Goal: Information Seeking & Learning: Learn about a topic

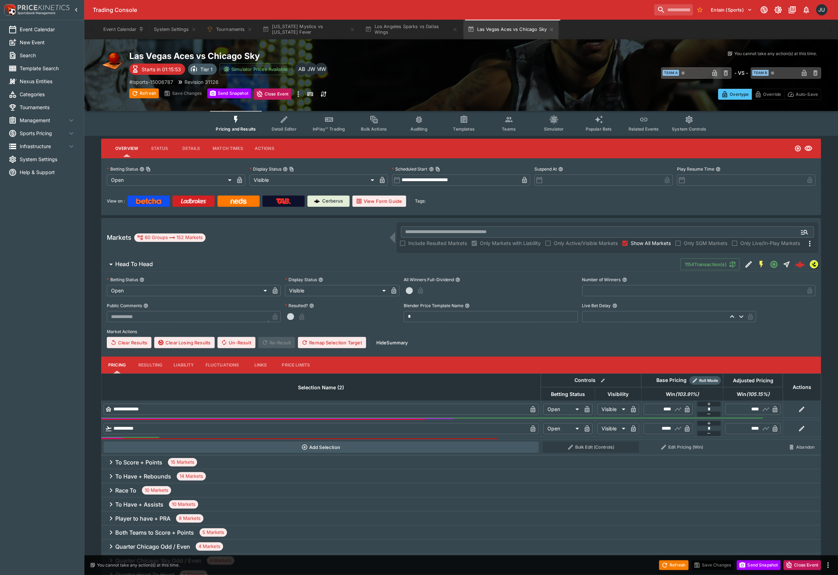
type input "*****"
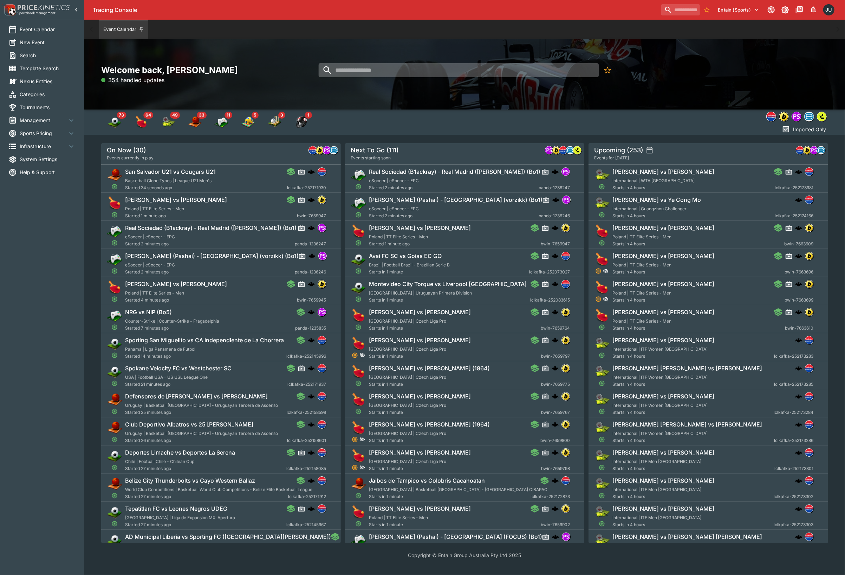
click at [363, 74] on input "search" at bounding box center [458, 70] width 280 height 14
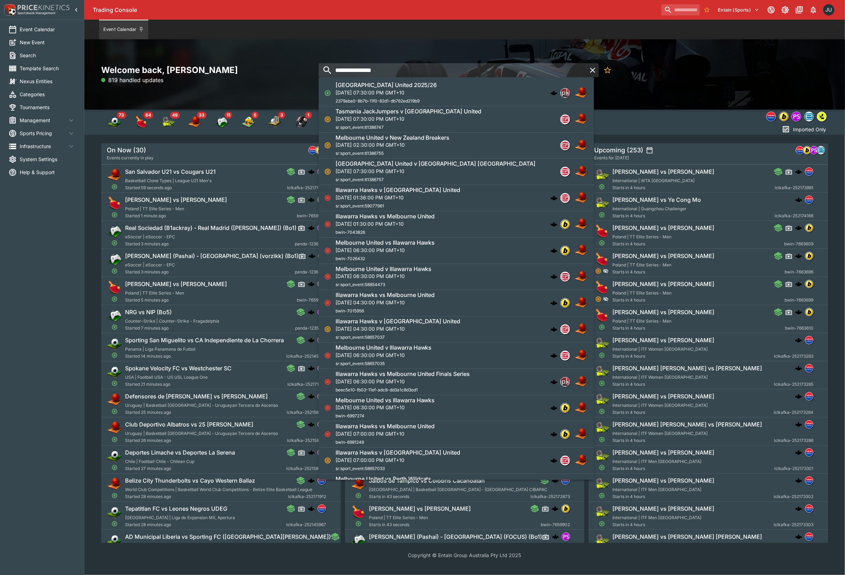
type input "**********"
click at [444, 122] on div "Tasmania JackJumpers v Melbourne United Thu, Sep 18, 2025, 07:30:00 PM GMT+10 s…" at bounding box center [408, 119] width 146 height 23
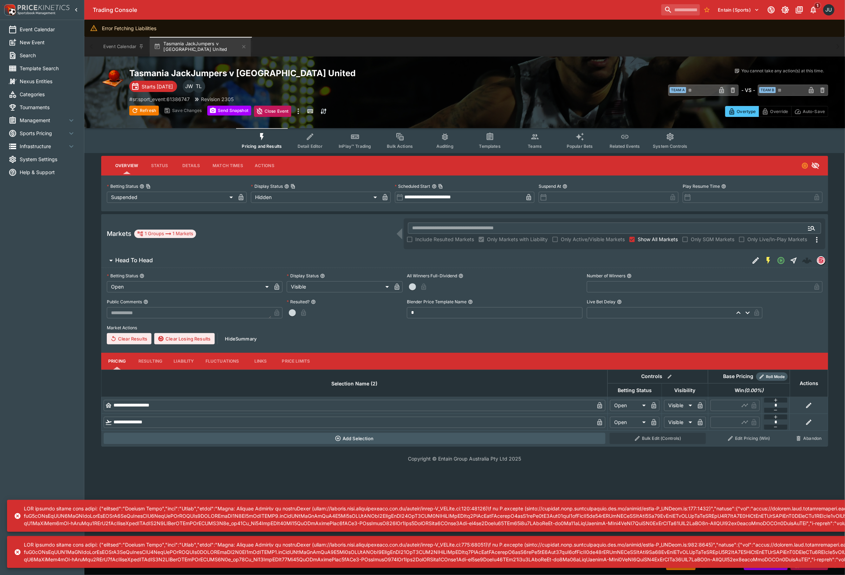
drag, startPoint x: 428, startPoint y: 89, endPoint x: 441, endPoint y: 78, distance: 17.2
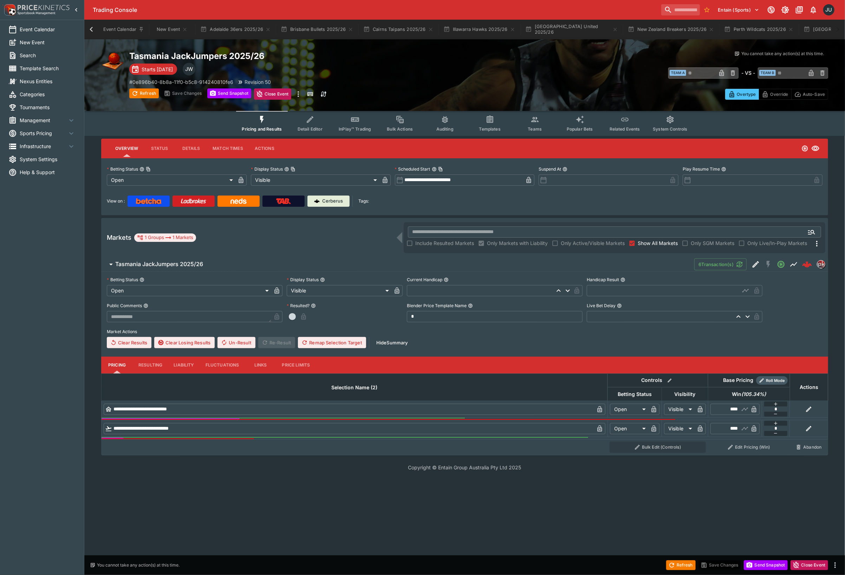
scroll to position [0, 226]
click at [95, 32] on icon at bounding box center [91, 30] width 10 height 10
click at [233, 28] on button "Adelaide 36ers 2025/26" at bounding box center [235, 30] width 79 height 20
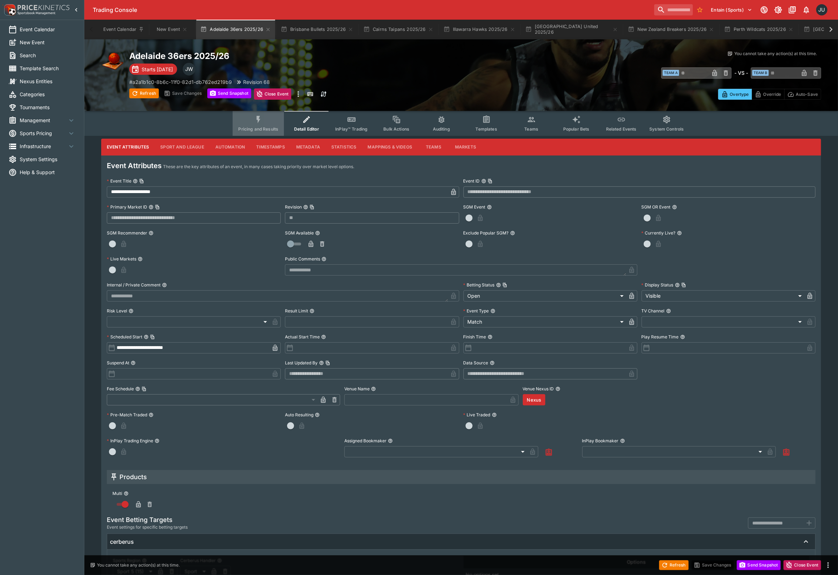
click at [276, 127] on span "Pricing and Results" at bounding box center [258, 128] width 40 height 5
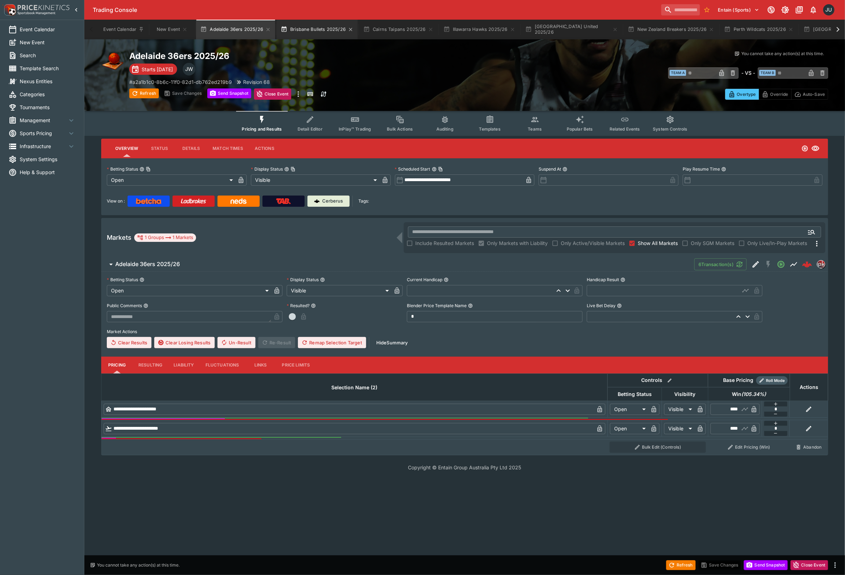
click at [318, 31] on button "Brisbane Bullets 2025/26" at bounding box center [316, 30] width 81 height 20
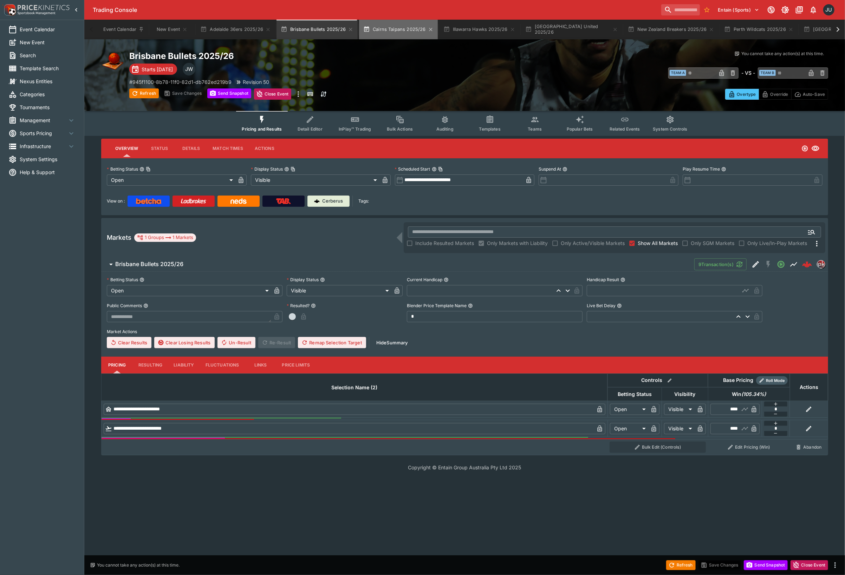
click at [399, 32] on button "Cairns Taipans 2025/26" at bounding box center [398, 30] width 79 height 20
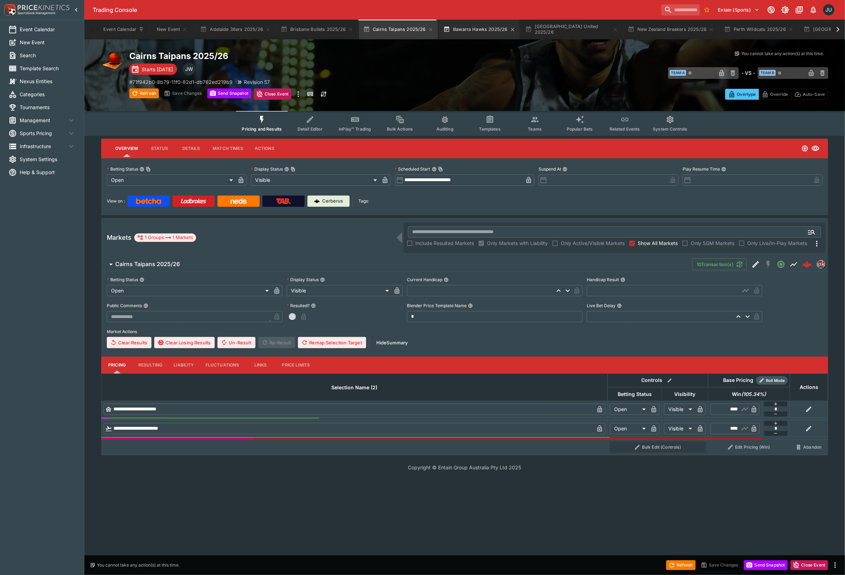
click at [474, 30] on button "Illawarra Hawks 2025/26" at bounding box center [479, 30] width 80 height 20
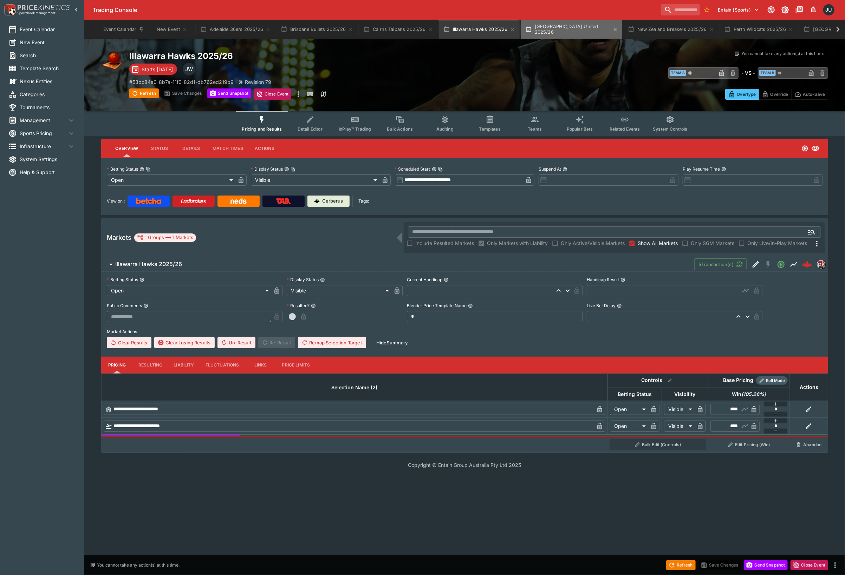
click at [570, 30] on button "Melbourne United 2025/26" at bounding box center [571, 30] width 101 height 20
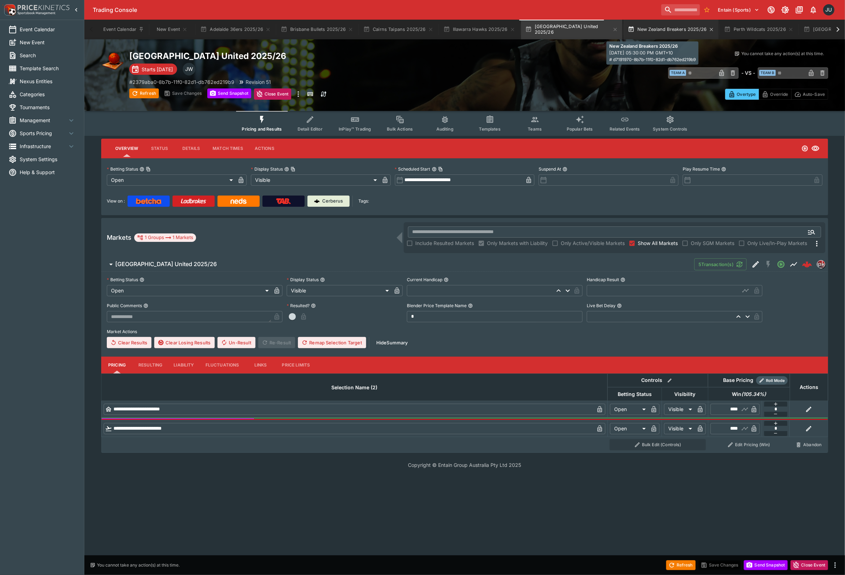
click at [640, 30] on button "New Zealand Breakers 2025/26" at bounding box center [671, 30] width 95 height 20
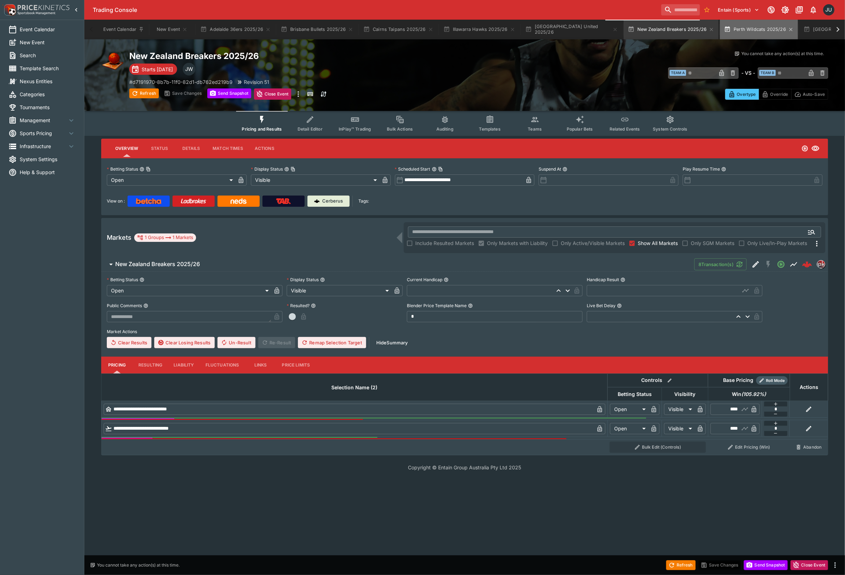
click at [732, 35] on button "Perth Wildcats 2025/26" at bounding box center [759, 30] width 78 height 20
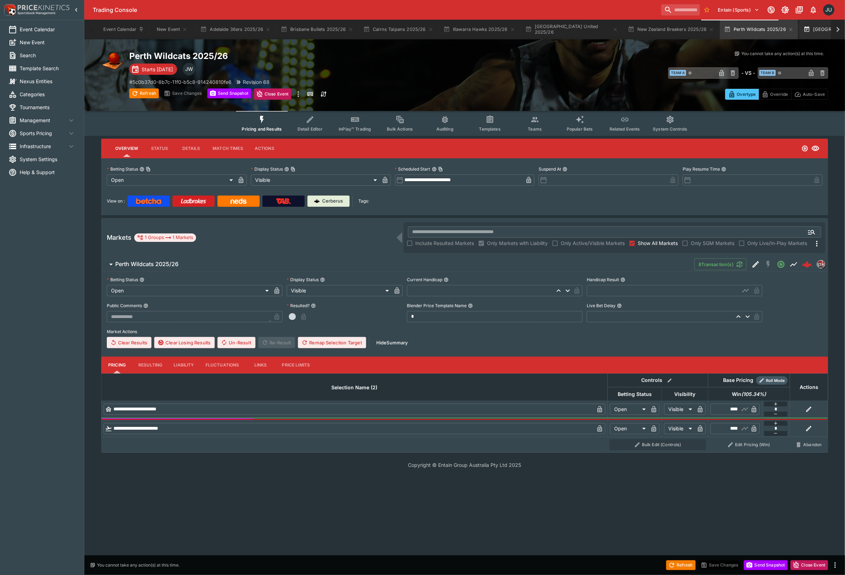
click at [803, 27] on button "South East Melbourne Phoenix 2025/26" at bounding box center [846, 30] width 94 height 20
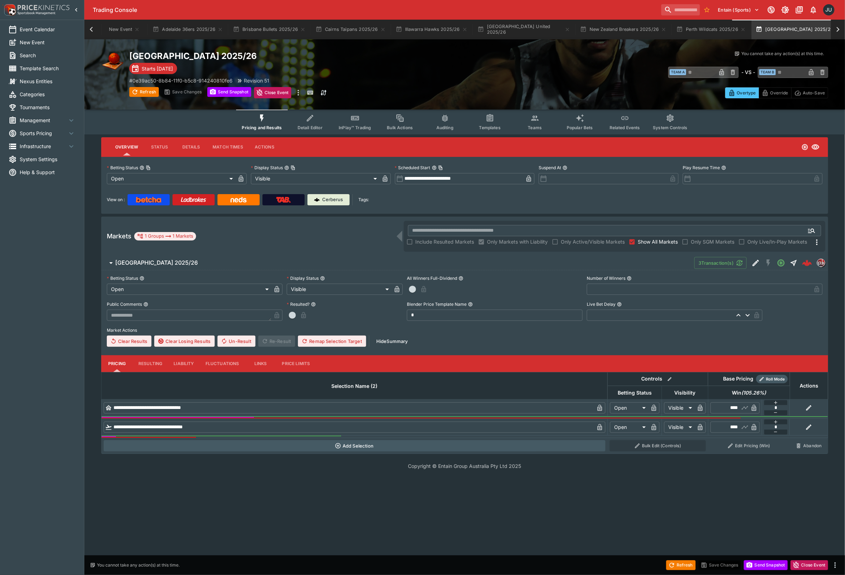
scroll to position [0, 51]
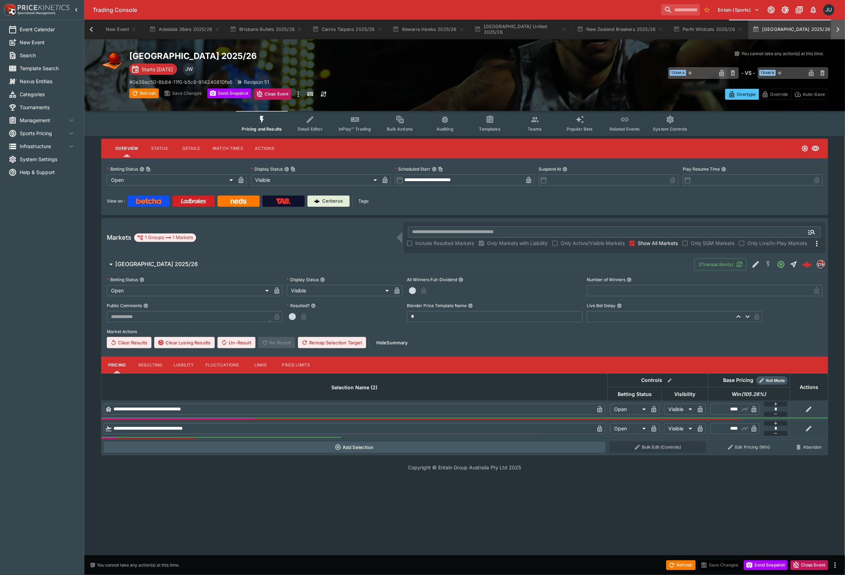
click at [834, 30] on icon at bounding box center [838, 30] width 10 height 10
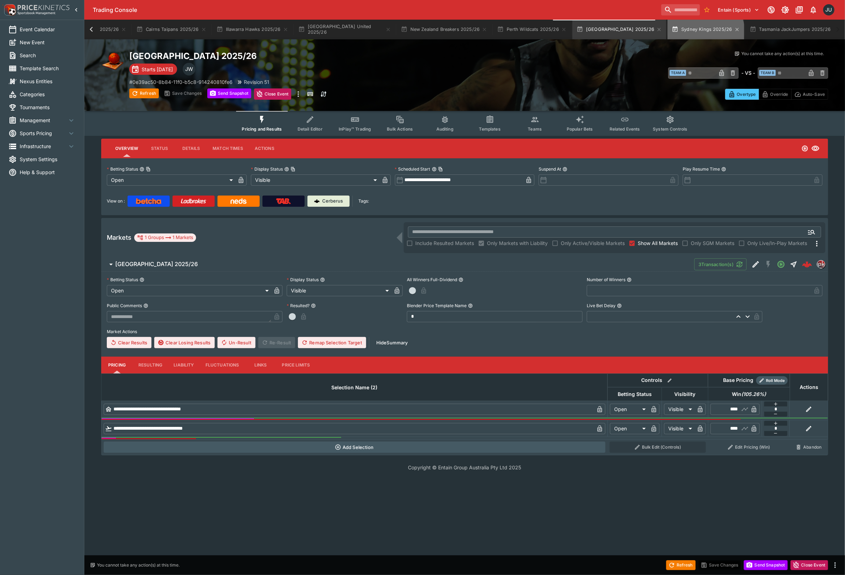
click at [680, 34] on button "Sydney Kings 2025/26" at bounding box center [705, 30] width 76 height 20
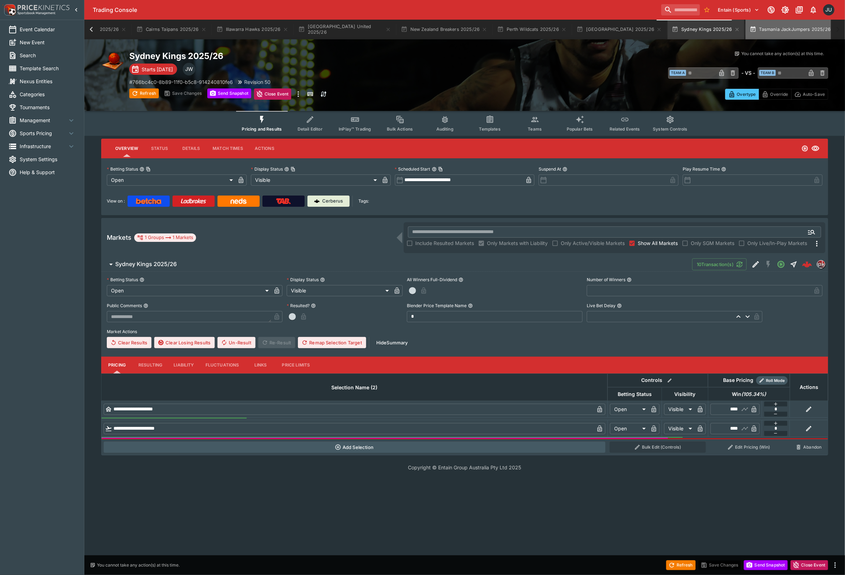
click at [784, 31] on button "Tasmania JackJumpers 2025/26" at bounding box center [793, 30] width 97 height 20
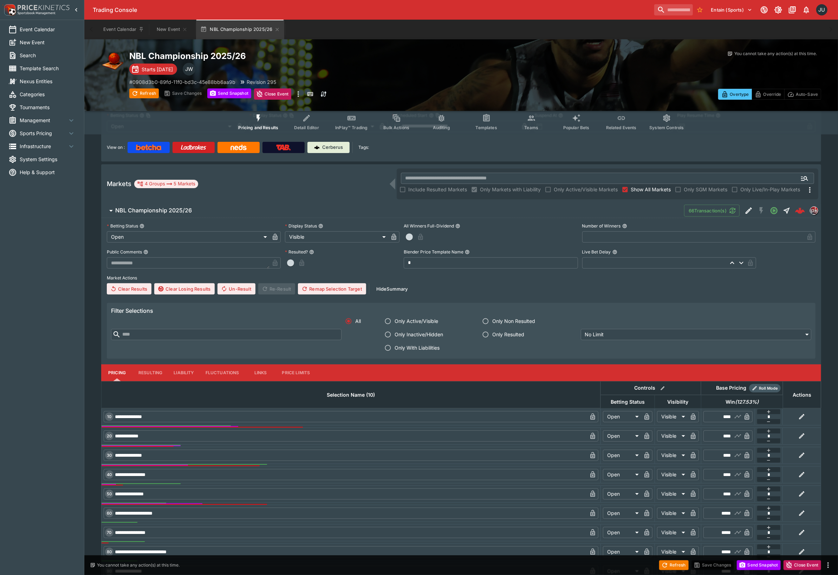
scroll to position [36, 0]
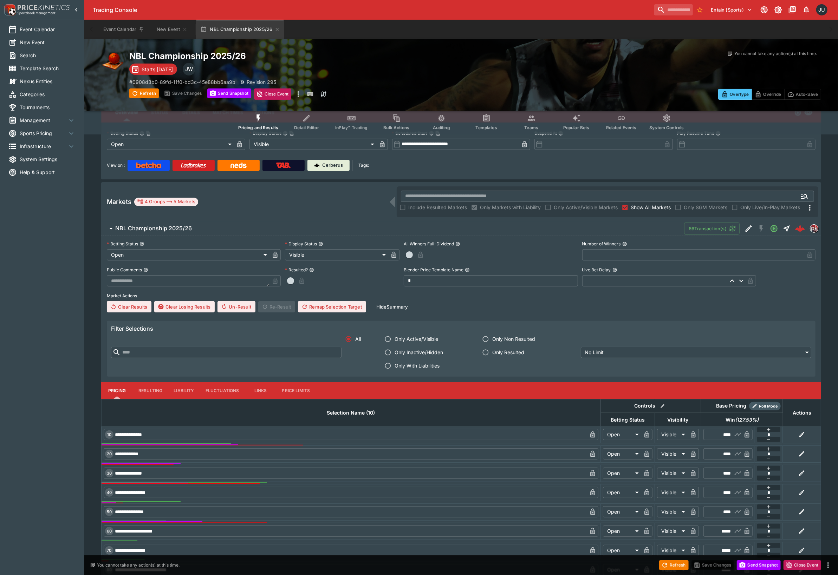
click at [209, 233] on button "NBL Championship 2025/26" at bounding box center [392, 229] width 583 height 14
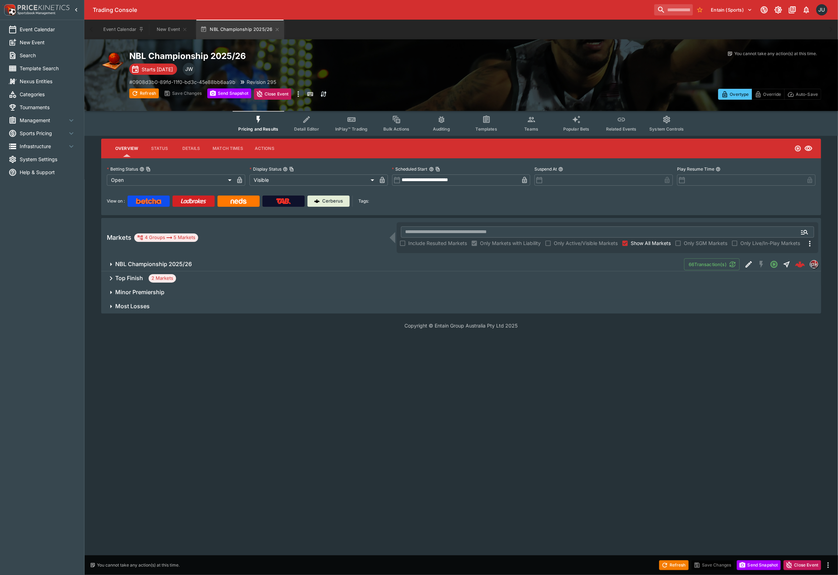
scroll to position [0, 0]
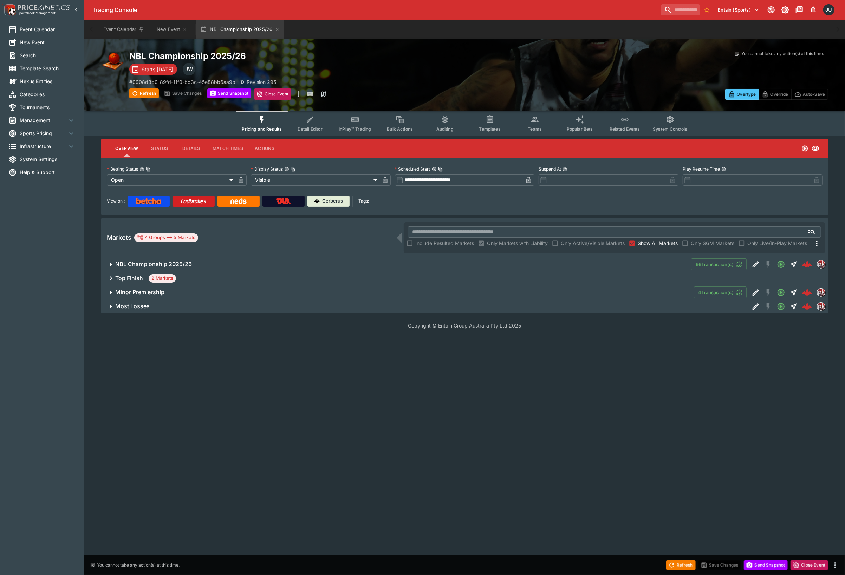
click at [183, 303] on span "Most Losses" at bounding box center [429, 306] width 628 height 7
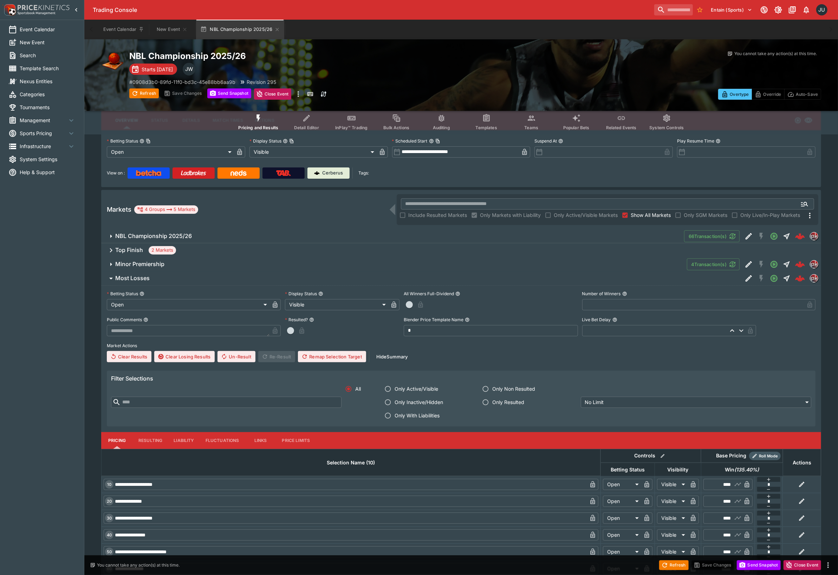
scroll to position [10, 0]
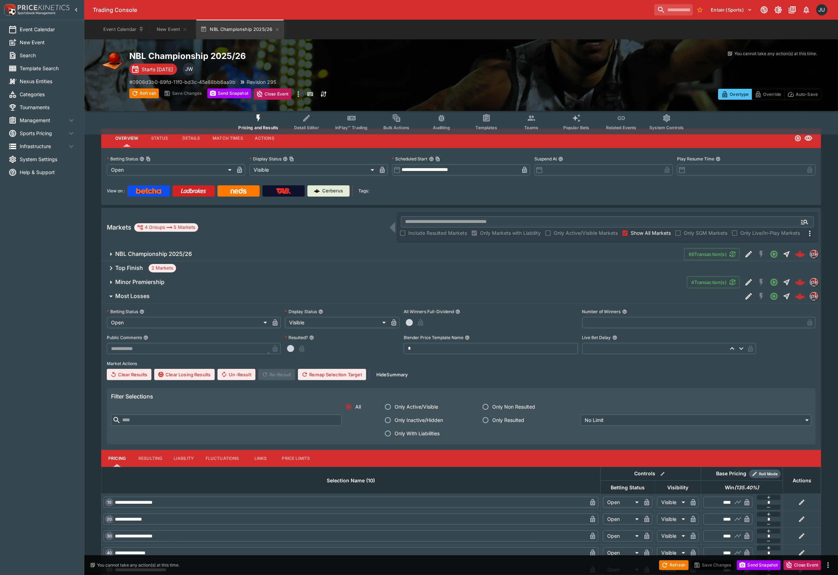
click at [184, 282] on span "Minor Premiership" at bounding box center [398, 282] width 566 height 7
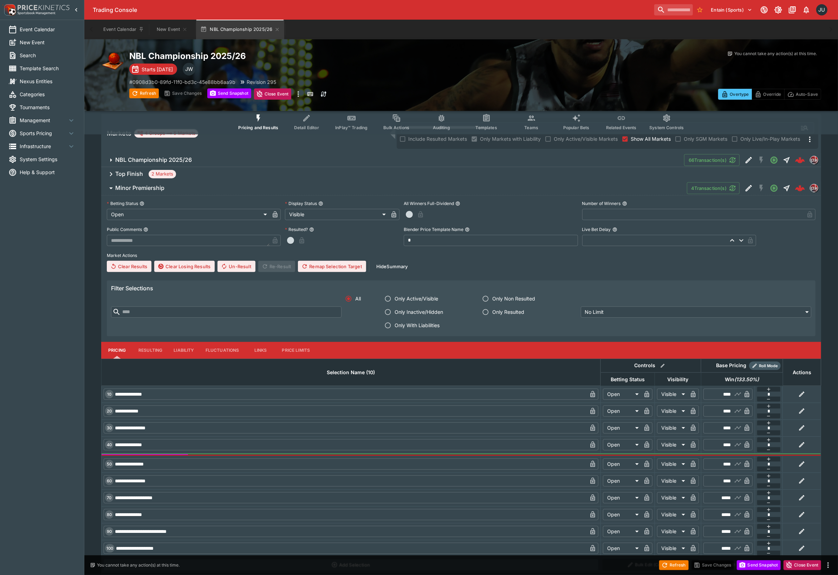
scroll to position [104, 0]
click at [187, 187] on span "Minor Premiership" at bounding box center [398, 188] width 566 height 7
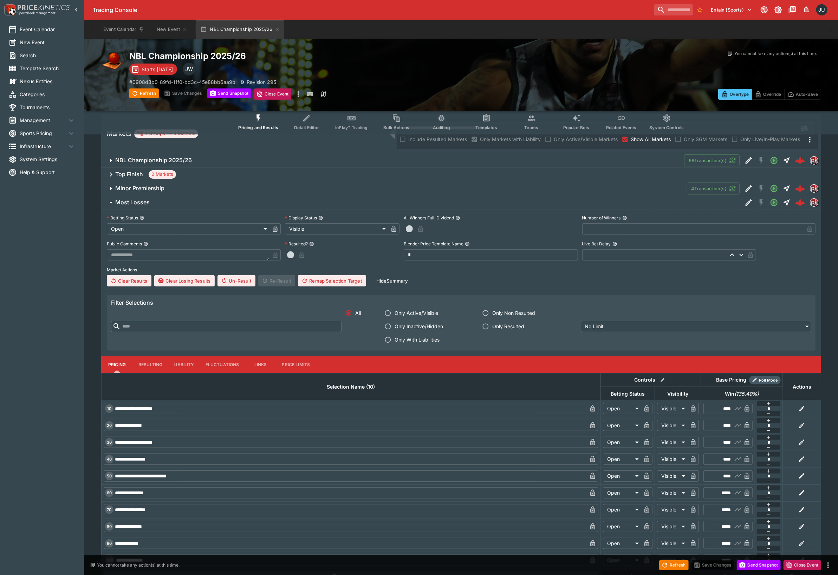
click at [193, 173] on div "Top Finish 2 Markets" at bounding box center [461, 175] width 720 height 14
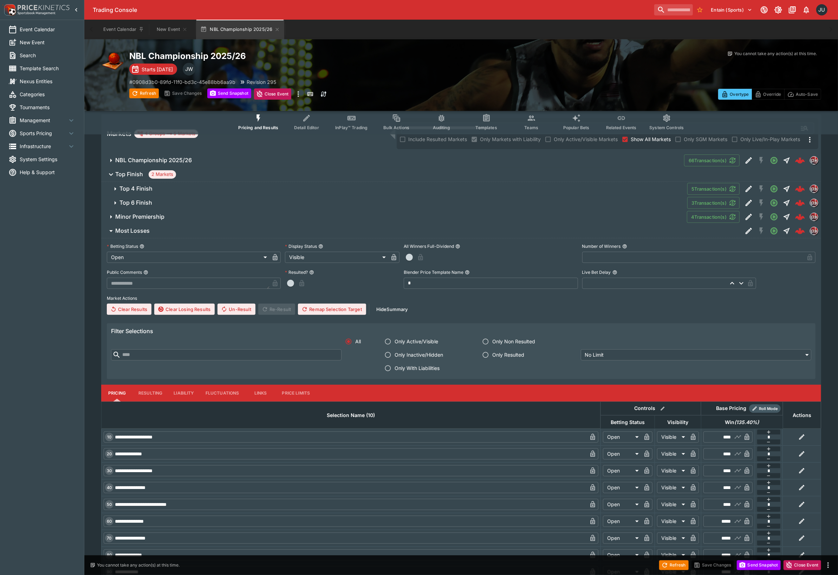
click at [189, 203] on span "Top 6 Finish" at bounding box center [400, 202] width 562 height 7
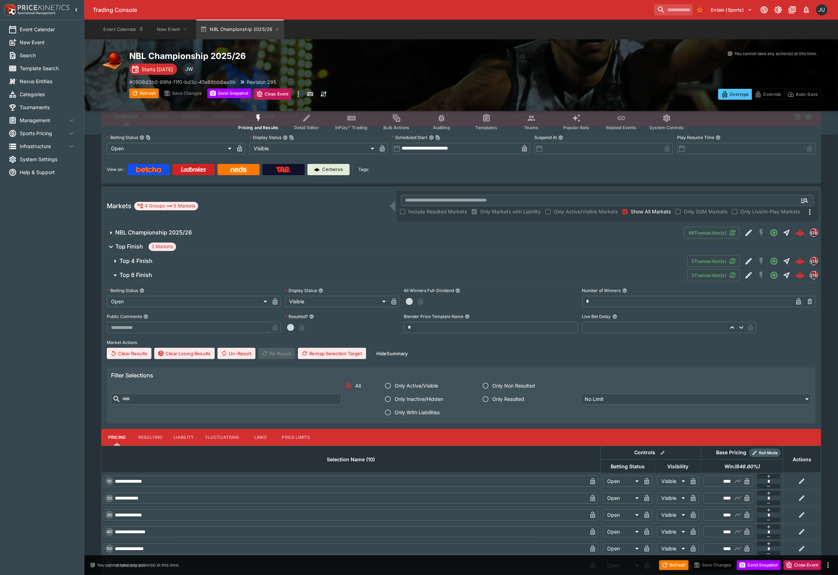
scroll to position [10, 0]
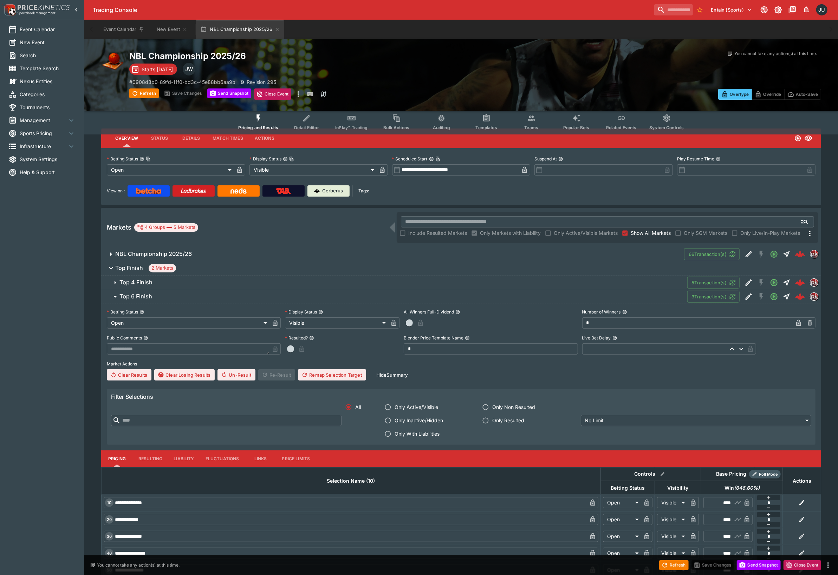
drag, startPoint x: 171, startPoint y: 303, endPoint x: 173, endPoint y: 297, distance: 6.6
click at [171, 304] on div "**********" at bounding box center [461, 345] width 720 height 82
click at [179, 294] on span "Top 6 Finish" at bounding box center [400, 296] width 562 height 7
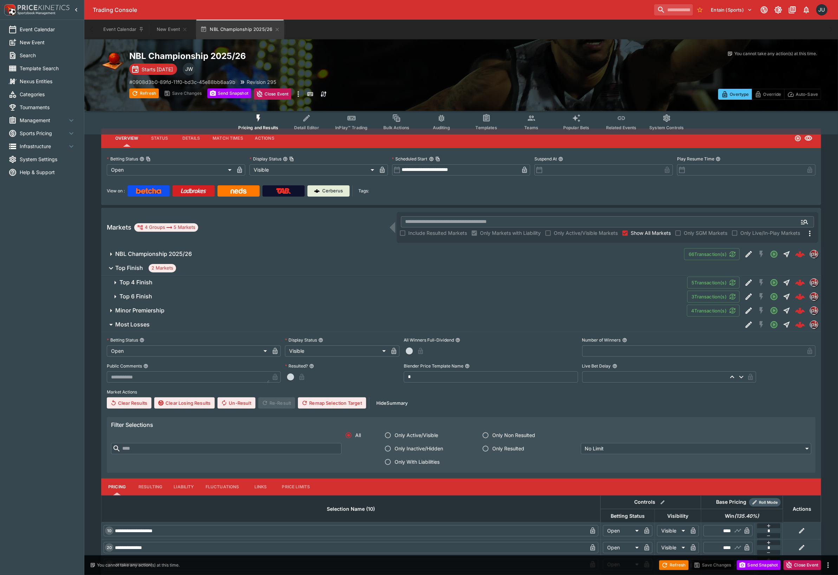
click at [188, 284] on span "Top 4 Finish" at bounding box center [400, 282] width 562 height 7
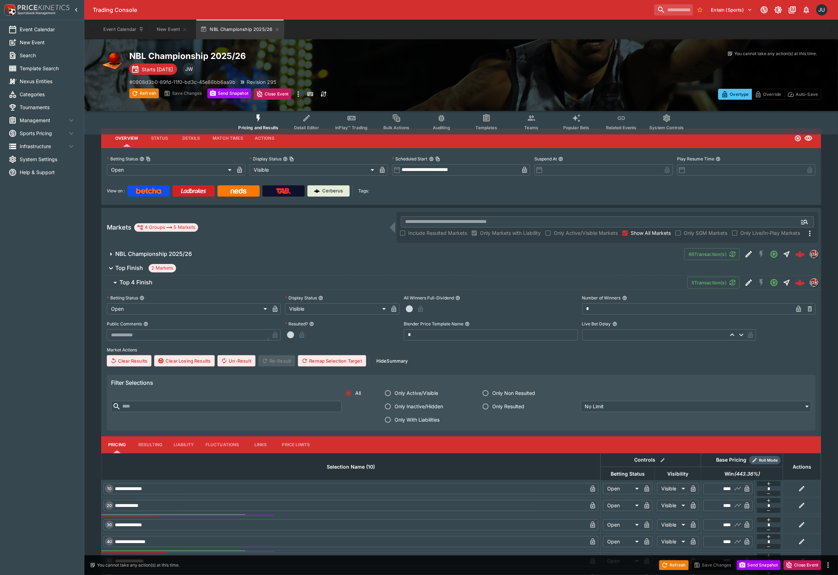
click at [181, 284] on span "Top 4 Finish" at bounding box center [400, 282] width 562 height 7
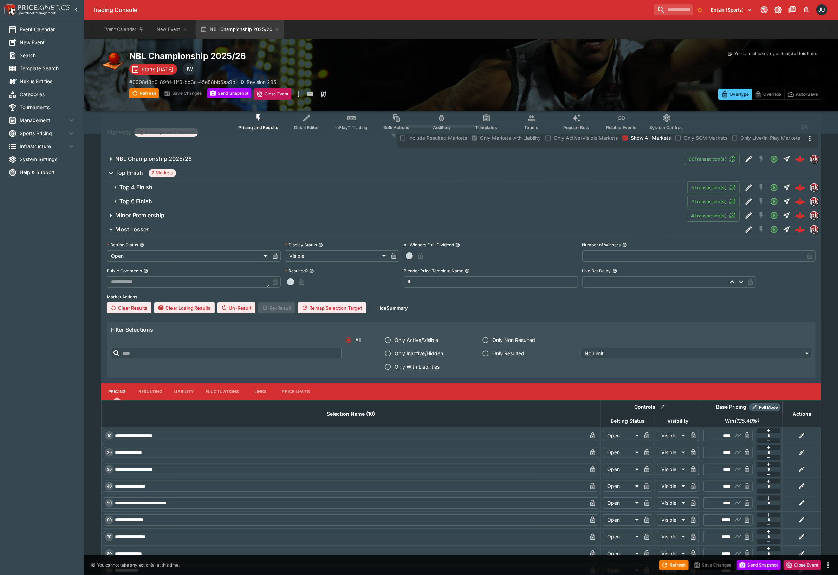
scroll to position [179, 0]
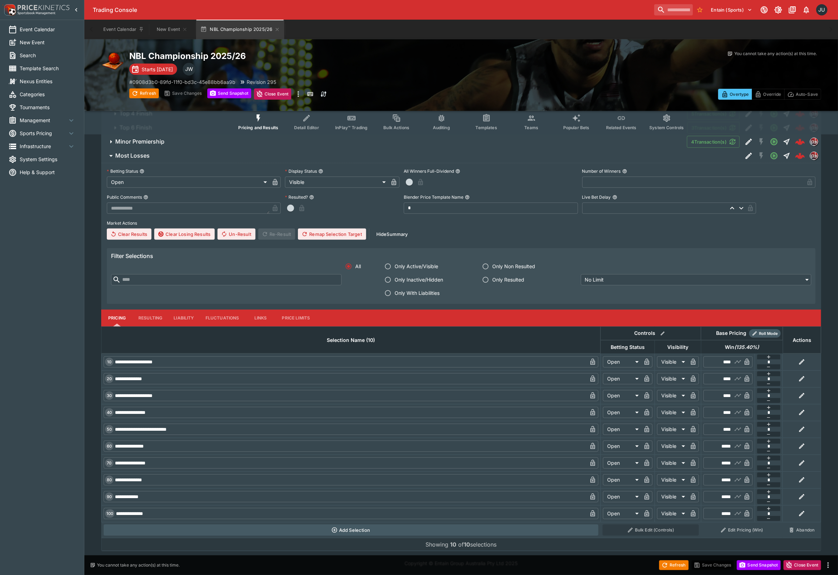
click at [175, 157] on span "Most Losses" at bounding box center [425, 155] width 621 height 7
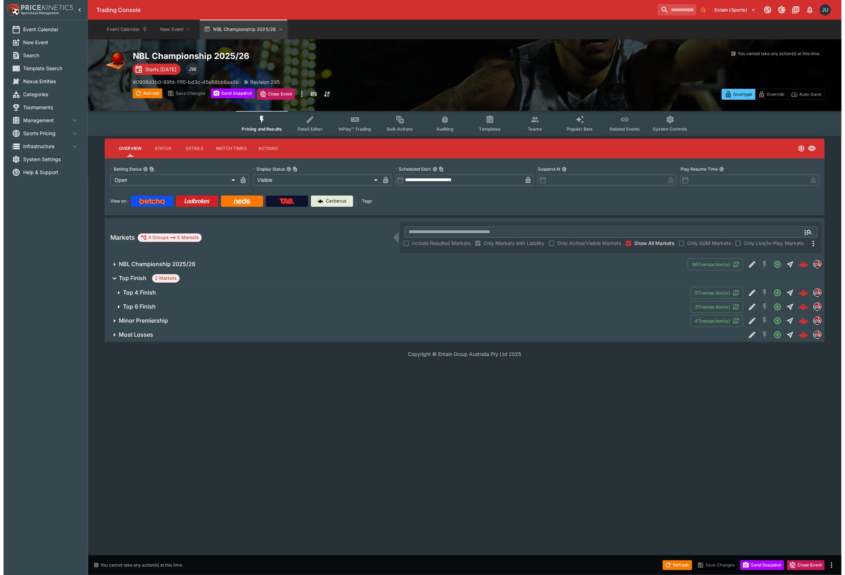
scroll to position [0, 0]
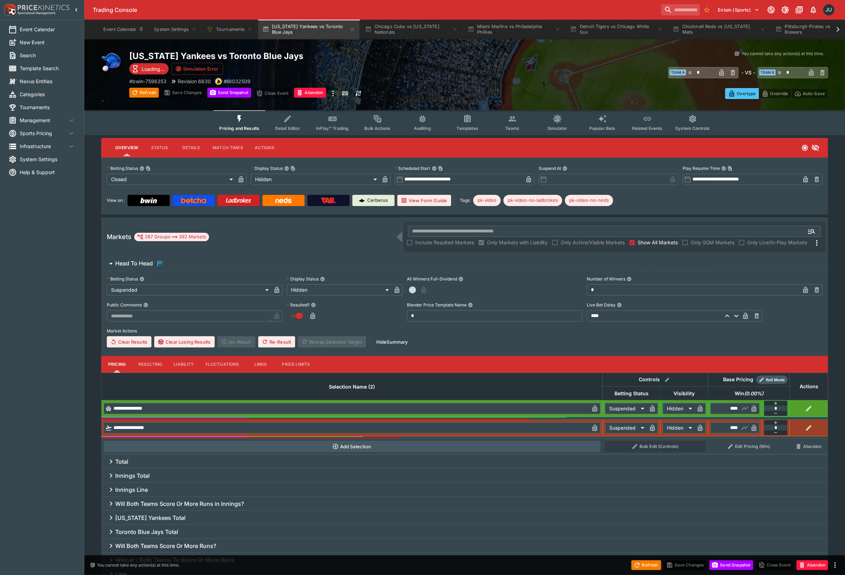
type input "**********"
type input "******"
type input "**********"
